Goal: Task Accomplishment & Management: Manage account settings

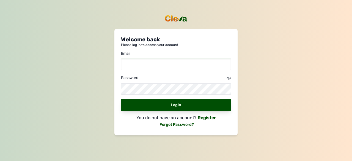
click at [179, 66] on input "email" at bounding box center [176, 65] width 110 height 12
click at [149, 64] on input "lekancyber"[DOMAIN_NAME]" at bounding box center [176, 65] width 110 height 12
click at [181, 65] on input "[EMAIL_ADDRESS][DOMAIN_NAME]" at bounding box center [176, 65] width 110 height 12
type input "[EMAIL_ADDRESS][DOMAIN_NAME]"
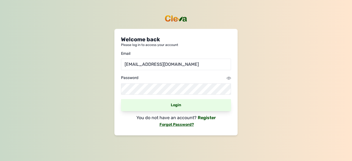
click at [163, 105] on div "Login" at bounding box center [176, 105] width 110 height 12
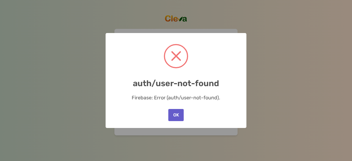
click at [175, 116] on button "OK" at bounding box center [175, 115] width 15 height 12
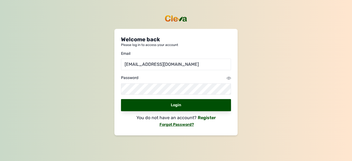
click at [176, 125] on link "Forgot Password?" at bounding box center [177, 124] width 36 height 5
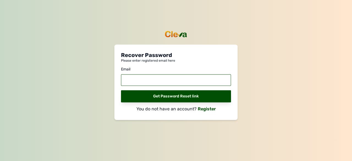
click at [148, 79] on input "email" at bounding box center [176, 80] width 110 height 12
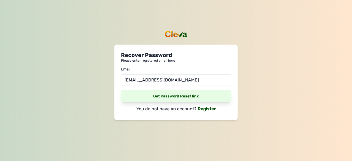
click at [170, 95] on div "Get Password Reset link" at bounding box center [176, 96] width 110 height 12
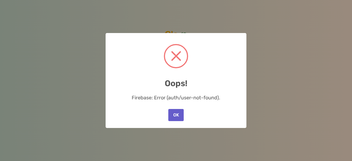
click at [177, 118] on button "OK" at bounding box center [175, 115] width 15 height 12
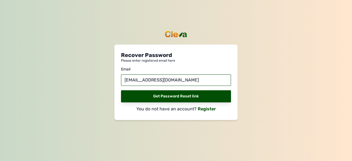
click at [174, 81] on input "[EMAIL_ADDRESS][DOMAIN_NAME]" at bounding box center [176, 80] width 110 height 12
type input "l"
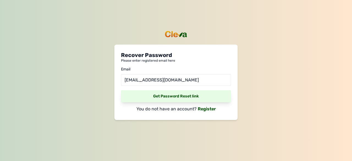
click at [185, 94] on div "Get Password Reset link" at bounding box center [176, 96] width 110 height 12
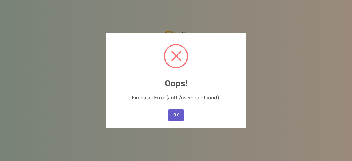
click at [178, 111] on button "OK" at bounding box center [175, 115] width 15 height 12
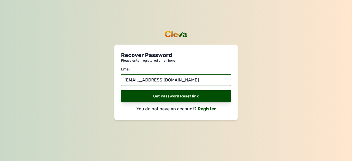
click at [180, 80] on input "[EMAIL_ADDRESS][DOMAIN_NAME]" at bounding box center [176, 80] width 110 height 12
click at [154, 80] on input "lakesideabsin"[DOMAIN_NAME]" at bounding box center [176, 80] width 110 height 12
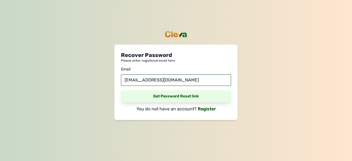
type input "[EMAIL_ADDRESS][DOMAIN_NAME]"
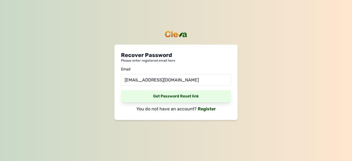
click at [176, 97] on div "Get Password Reset link" at bounding box center [176, 96] width 110 height 12
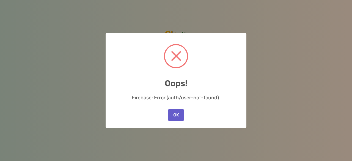
click at [176, 118] on button "OK" at bounding box center [175, 115] width 15 height 12
